Goal: Navigation & Orientation: Locate item on page

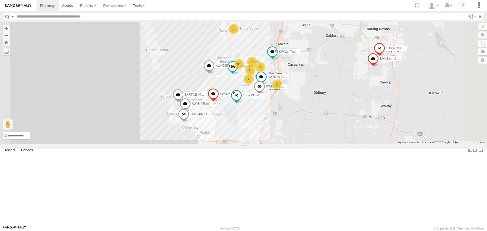
drag, startPoint x: 303, startPoint y: 130, endPoint x: 296, endPoint y: 162, distance: 33.0
click at [296, 144] on div "1HSA085 Coor. [DOMAIN_NAME] KWN708 Supervisor NA 1HRP499 [DOMAIN_NAME] 1HSJ189 …" at bounding box center [243, 83] width 487 height 122
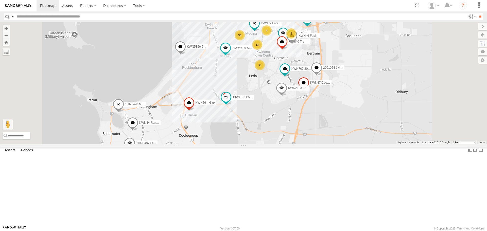
click at [298, 144] on div "1HSA085 Coor. [DOMAIN_NAME] KWN708 Supervisor NA 1HRP499 [DOMAIN_NAME] 1HSJ189 …" at bounding box center [243, 83] width 487 height 122
click at [230, 102] on span at bounding box center [225, 97] width 9 height 9
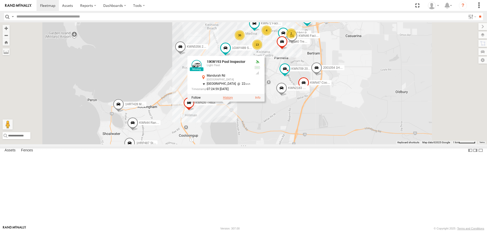
click at [233, 100] on label at bounding box center [228, 98] width 10 height 4
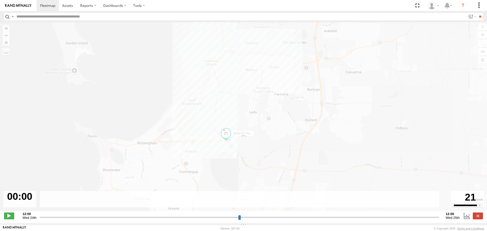
type input "**********"
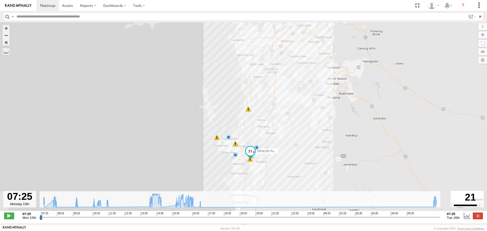
drag, startPoint x: 282, startPoint y: 178, endPoint x: 285, endPoint y: 134, distance: 44.0
click at [285, 134] on div "1IKW193 Pool Inspector 07:35 Mon 10:33 Mon 10:48 Mon 14:36 Mon 14:38 Mon 15:32 …" at bounding box center [243, 119] width 487 height 194
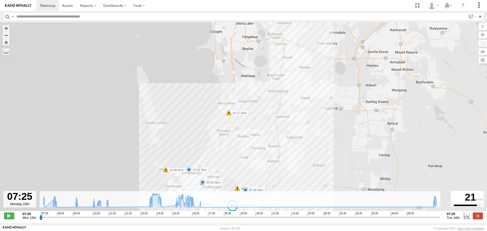
drag, startPoint x: 303, startPoint y: 79, endPoint x: 295, endPoint y: 164, distance: 84.6
click at [295, 164] on div "1IKW193 Pool Inspector 07:35 Mon 10:33 Mon 10:48 Mon 14:36 Mon 14:38 Mon 15:32 …" at bounding box center [243, 119] width 487 height 194
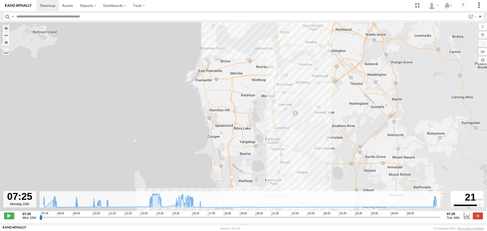
drag, startPoint x: 311, startPoint y: 89, endPoint x: 309, endPoint y: 176, distance: 86.7
click at [309, 176] on div "1IKW193 Pool Inspector 07:35 Mon 10:33 Mon 10:48 Mon 14:36 Mon 14:38 Mon 15:32 …" at bounding box center [243, 119] width 487 height 194
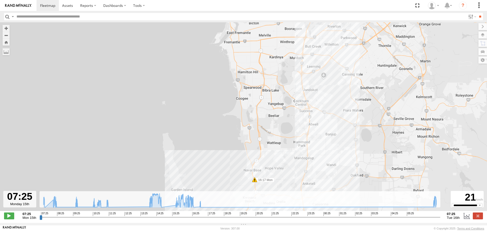
drag, startPoint x: 309, startPoint y: 58, endPoint x: 339, endPoint y: 14, distance: 52.9
click at [339, 14] on body at bounding box center [243, 115] width 487 height 231
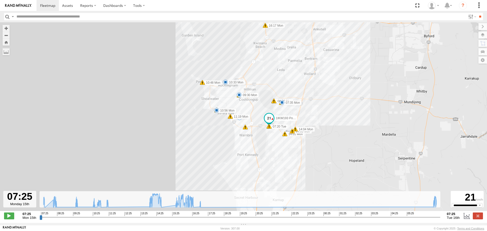
drag, startPoint x: 338, startPoint y: 88, endPoint x: 339, endPoint y: -7, distance: 94.6
click at [339, 0] on html at bounding box center [243, 115] width 487 height 231
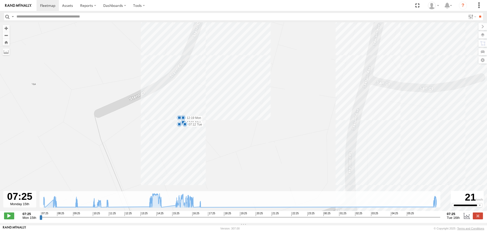
click at [181, 119] on span at bounding box center [183, 117] width 5 height 5
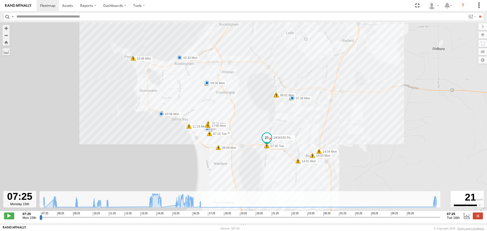
click at [6, 19] on input "button" at bounding box center [7, 16] width 7 height 7
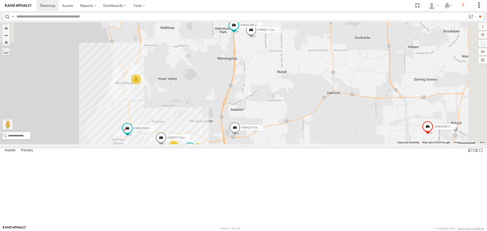
click at [282, 144] on div "KWN1944 Parks KWN5356 2001086 Camera Trailer Rangers KWN40 Tree Officer 1I0C646…" at bounding box center [243, 83] width 487 height 122
click at [238, 28] on span at bounding box center [233, 23] width 9 height 9
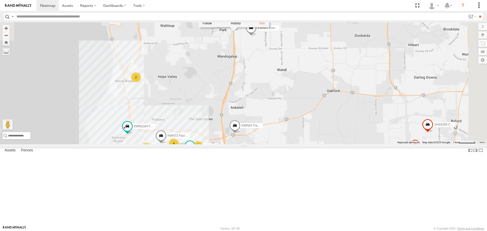
click at [266, 137] on div "KWN1944 Parks KWN5356 2001086 Camera Trailer Rangers KWN40 Tree Officer 1I0C646…" at bounding box center [243, 83] width 487 height 122
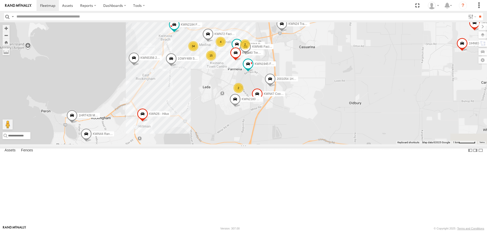
drag, startPoint x: 260, startPoint y: 142, endPoint x: 308, endPoint y: 39, distance: 113.7
click at [308, 39] on div "KWN1944 Parks KWN5356 2001086 Camera Trailer Rangers KWN40 Tree Officer 1I0C646…" at bounding box center [243, 83] width 487 height 122
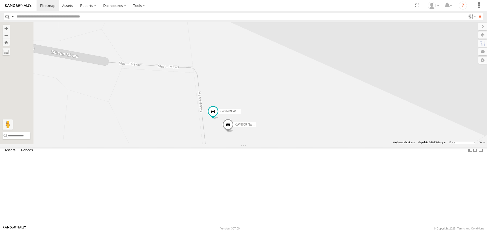
drag, startPoint x: 299, startPoint y: 165, endPoint x: 301, endPoint y: 106, distance: 59.1
click at [301, 106] on div "KWN1944 Parks KWN5356 2001086 Camera Trailer Rangers KWN40 Tree Officer 1I0C646…" at bounding box center [243, 83] width 487 height 122
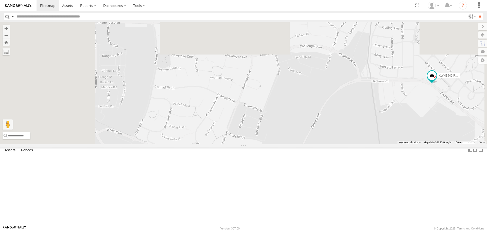
drag, startPoint x: 265, startPoint y: 95, endPoint x: 321, endPoint y: 217, distance: 133.2
click at [321, 144] on div "KWN1944 Parks KWN5356 2001086 Camera Trailer Rangers KWN40 Tree Officer 1I0C646…" at bounding box center [243, 83] width 487 height 122
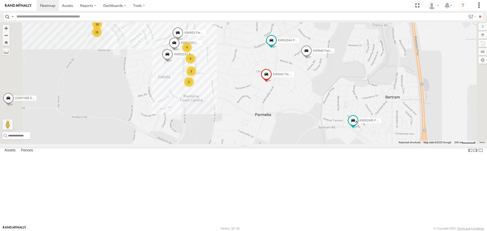
drag, startPoint x: 272, startPoint y: 129, endPoint x: 291, endPoint y: 157, distance: 34.3
click at [291, 144] on div "KWN1944 Parks KWN5356 2001086 Camera Trailer Rangers KWN40 Tree Officer 1I0C646…" at bounding box center [243, 83] width 487 height 122
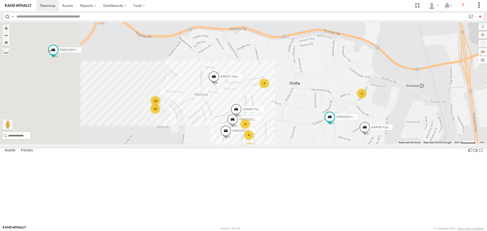
drag, startPoint x: 274, startPoint y: 97, endPoint x: 329, endPoint y: 172, distance: 93.5
click at [329, 144] on div "KWN1944 Parks KWN5356 2001086 Camera Trailer Rangers KWN40 Tree Officer 1I0C646…" at bounding box center [243, 83] width 487 height 122
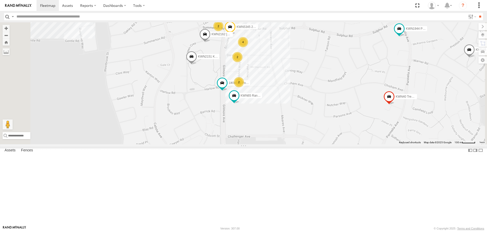
drag, startPoint x: 325, startPoint y: 210, endPoint x: 330, endPoint y: 131, distance: 78.8
click at [330, 131] on div "KWN1944 Parks KWN5356 2001086 Camera Trailer Rangers KWN40 Tree Officer 1I0C646…" at bounding box center [243, 83] width 487 height 122
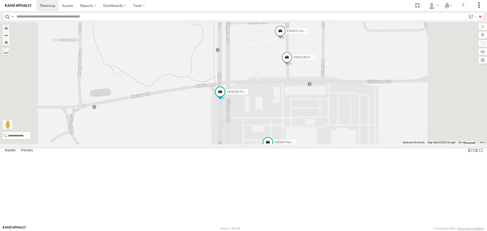
click at [292, 65] on span at bounding box center [286, 59] width 11 height 14
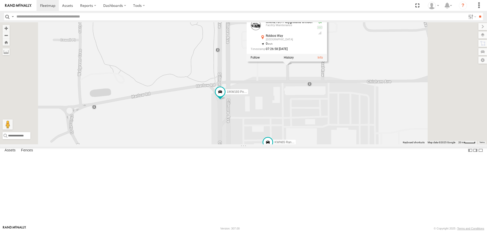
click at [349, 122] on div "KWN1944 Parks KWN5356 2001086 Camera Trailer Rangers KWN40 Tree Officer 1I0C646…" at bounding box center [243, 83] width 487 height 122
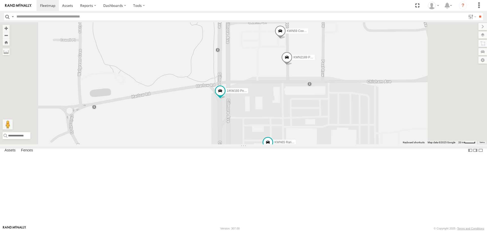
click at [286, 39] on span at bounding box center [280, 32] width 11 height 14
click at [327, 96] on div "KWN1944 Parks KWN5356 2001086 Camera Trailer Rangers KWN40 Tree Officer 1I0C646…" at bounding box center [243, 83] width 487 height 122
